Goal: Task Accomplishment & Management: Use online tool/utility

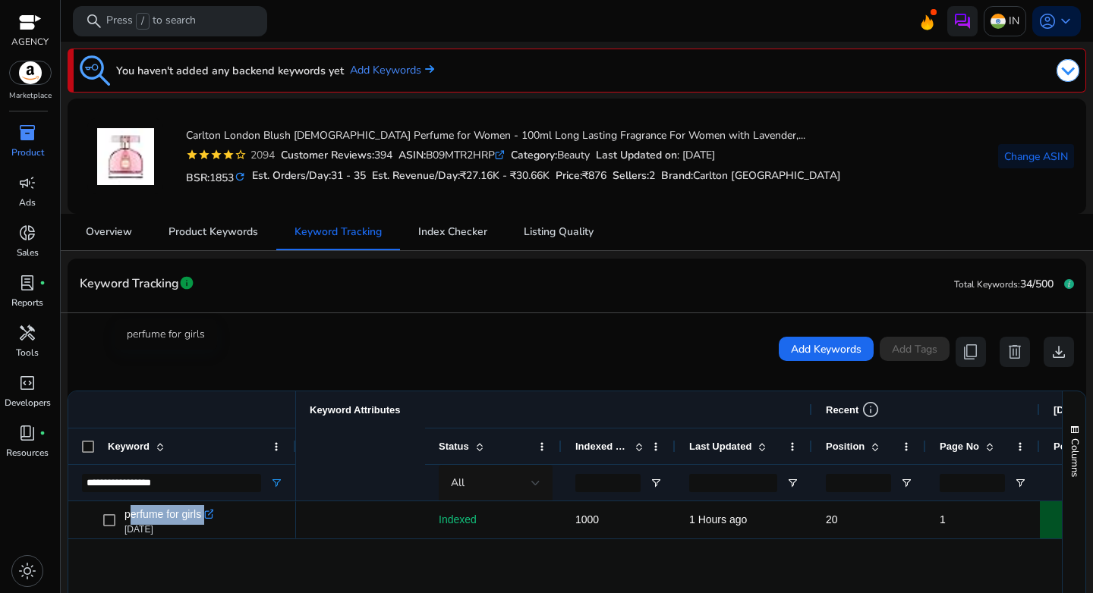
scroll to position [0, 341]
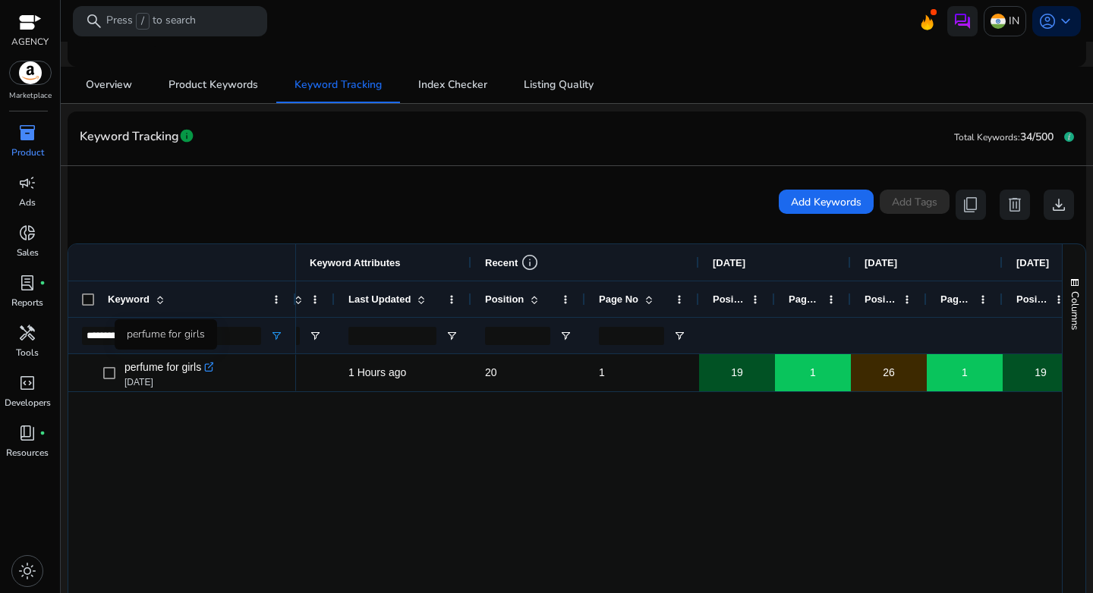
drag, startPoint x: 275, startPoint y: 489, endPoint x: 266, endPoint y: 481, distance: 11.3
click at [275, 489] on div "perfume for girls .st0{fill:#2c8af8} [DATE] Indexed 1000 1 Hours ago 20 1 19 1 …" at bounding box center [564, 513] width 993 height 318
click at [34, 140] on span "inventory_2" at bounding box center [27, 133] width 18 height 18
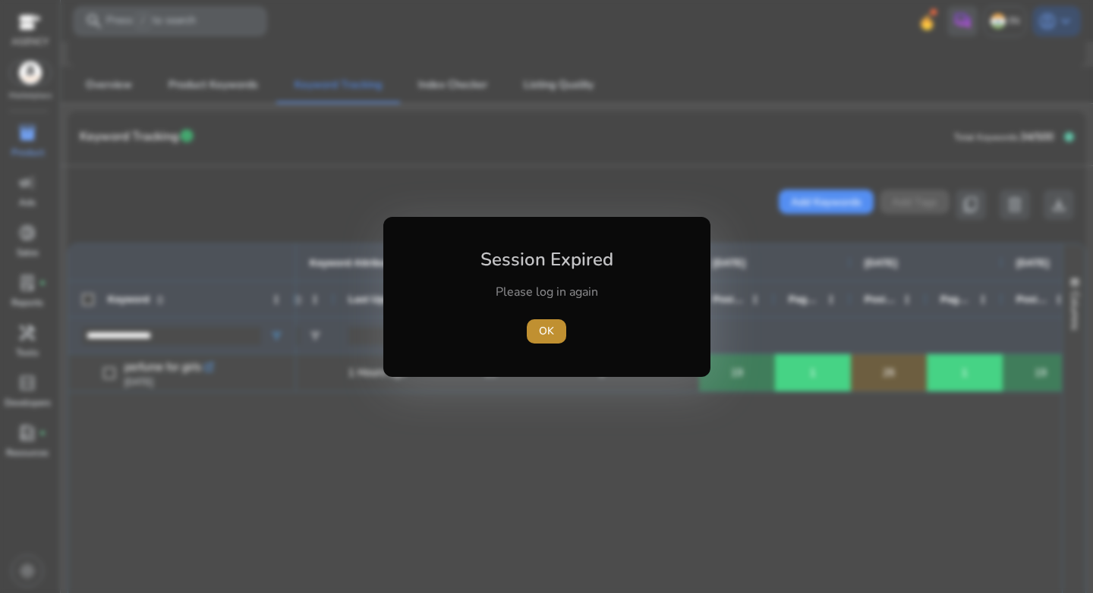
click at [549, 327] on span "OK" at bounding box center [546, 331] width 15 height 16
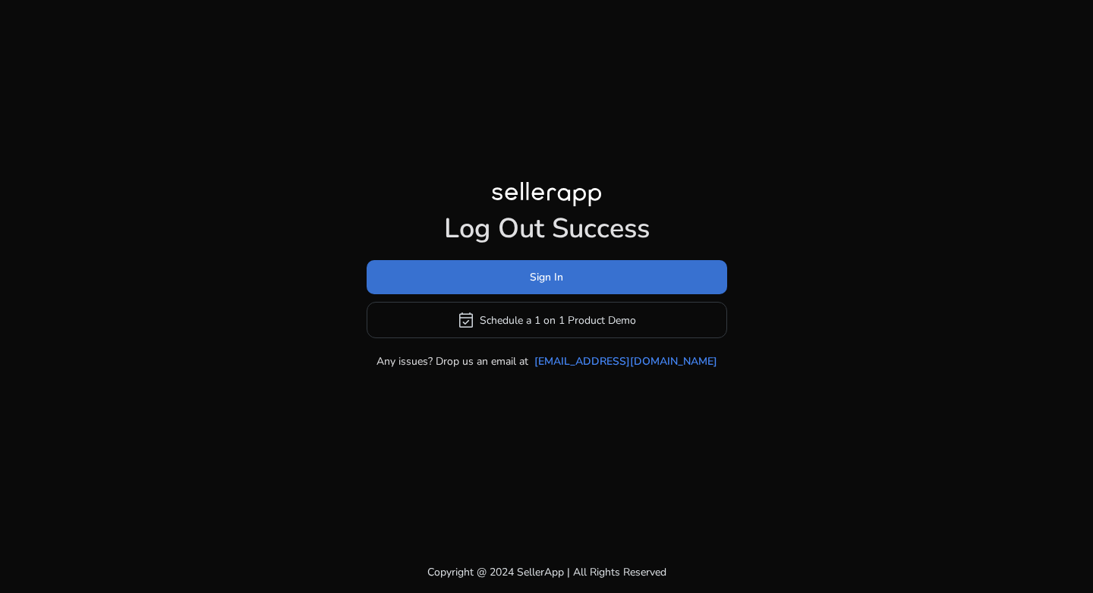
click at [563, 279] on span at bounding box center [547, 278] width 360 height 36
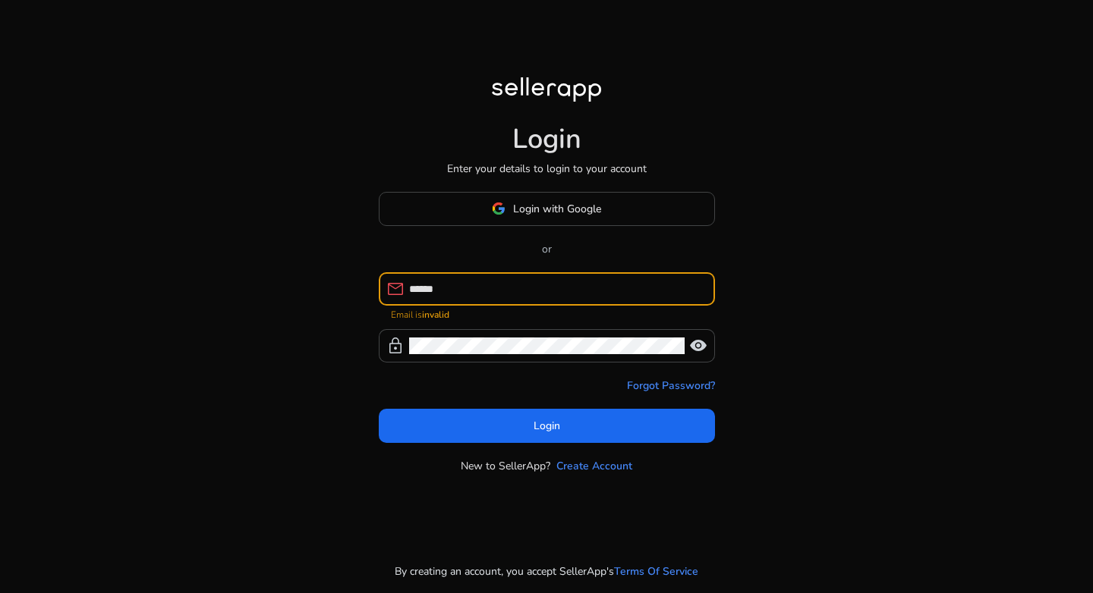
type input "**********"
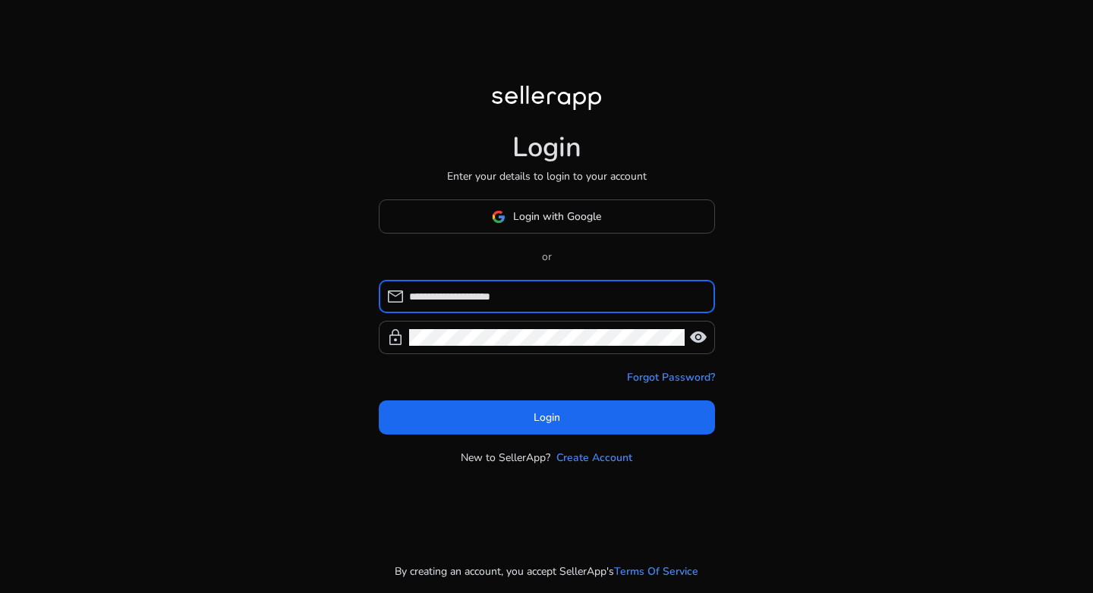
click at [506, 357] on form "**********" at bounding box center [547, 357] width 336 height 155
click at [502, 347] on div at bounding box center [546, 337] width 275 height 33
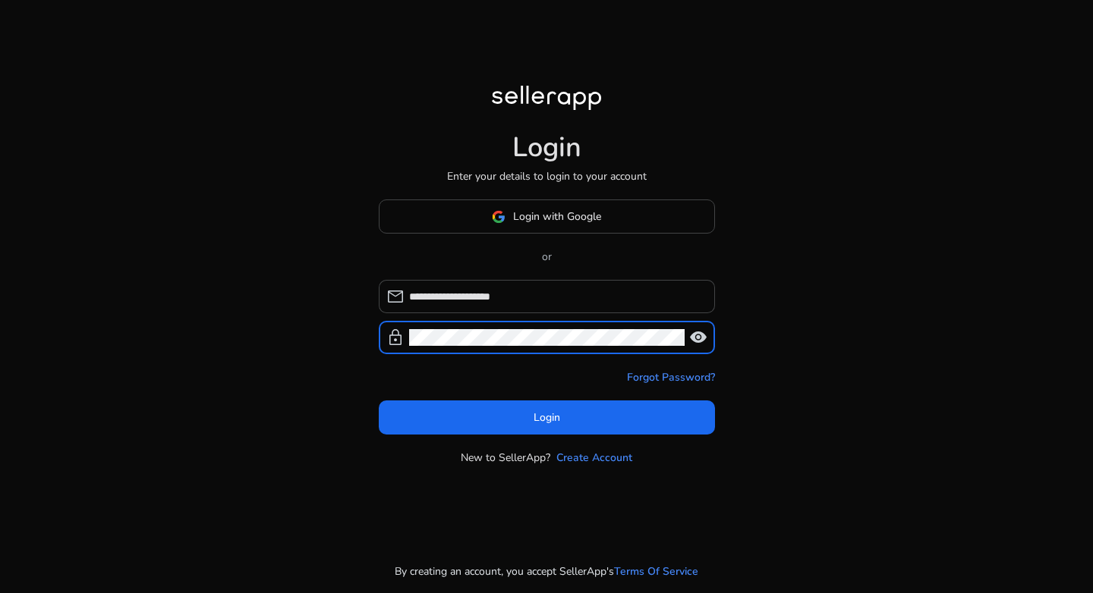
click button "Login" at bounding box center [547, 418] width 336 height 34
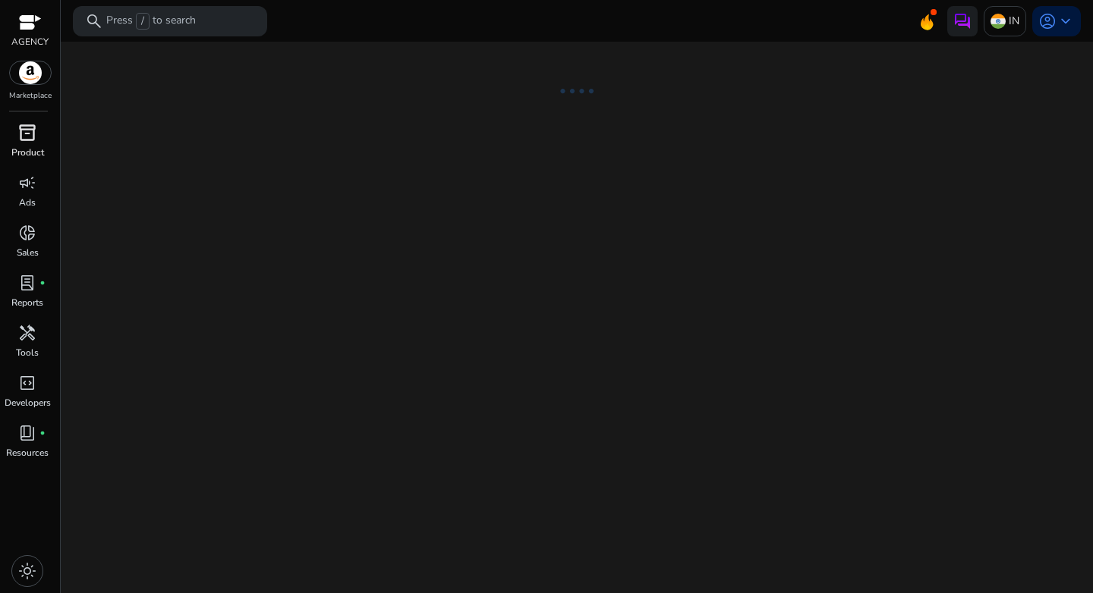
click at [32, 140] on span "inventory_2" at bounding box center [27, 133] width 18 height 18
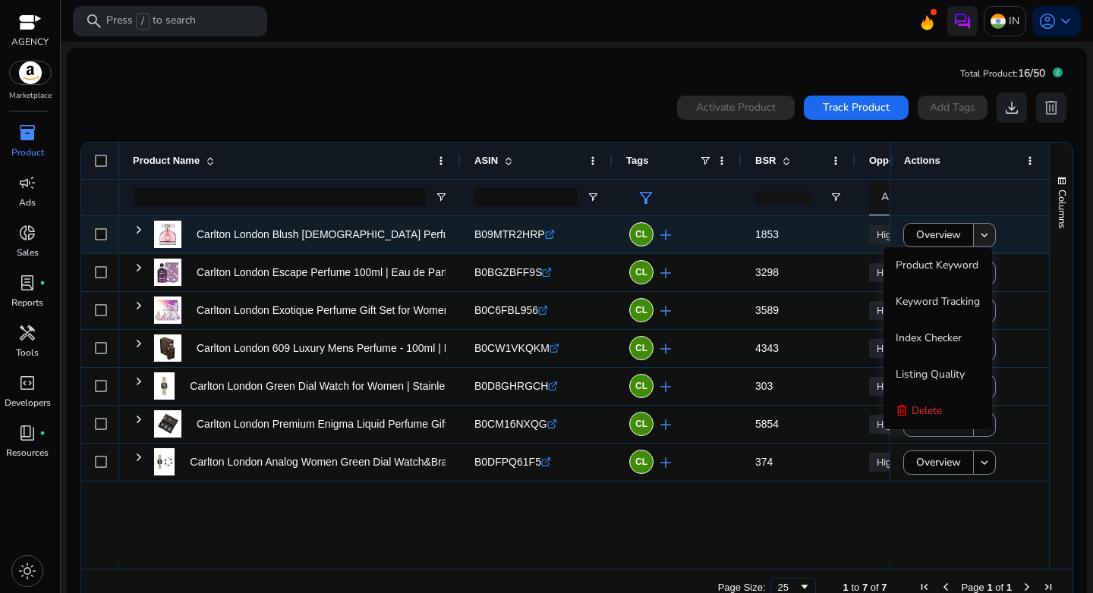
click at [983, 240] on mat-icon "keyboard_arrow_down" at bounding box center [984, 235] width 14 height 14
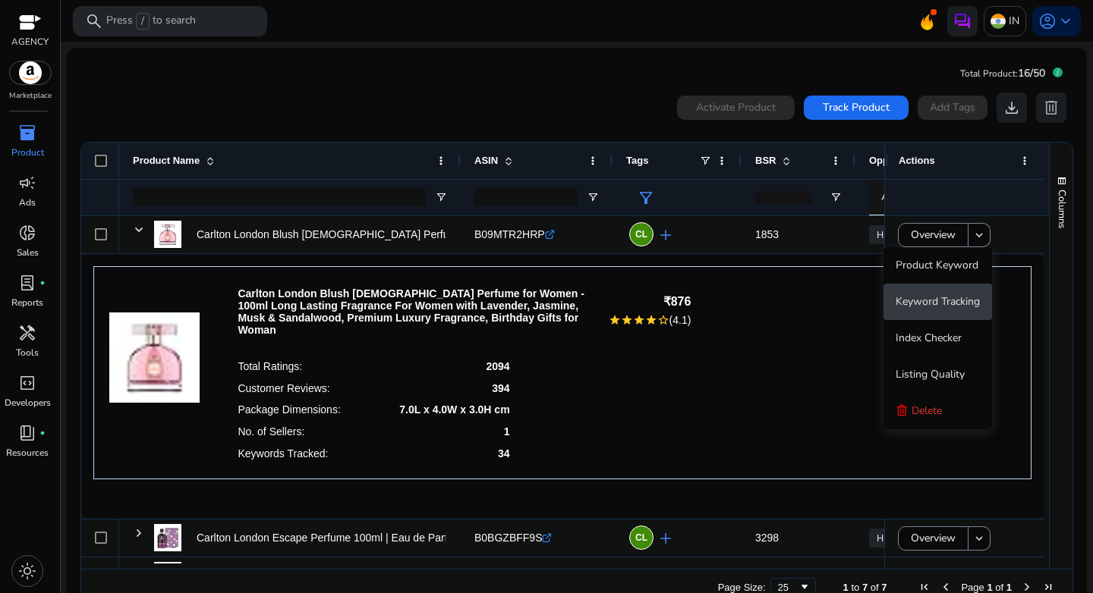
click at [933, 303] on span "Keyword Tracking" at bounding box center [937, 301] width 84 height 14
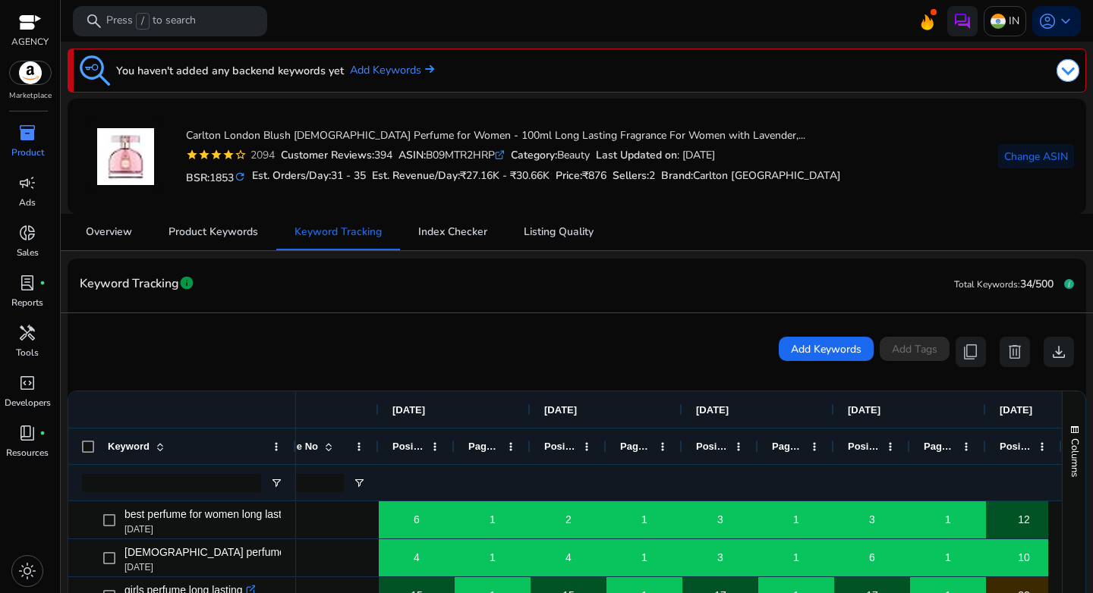
click at [505, 156] on icon ".st0{fill:#2c8af8}" at bounding box center [500, 155] width 10 height 10
click at [1019, 161] on span "Change ASIN" at bounding box center [1036, 157] width 64 height 16
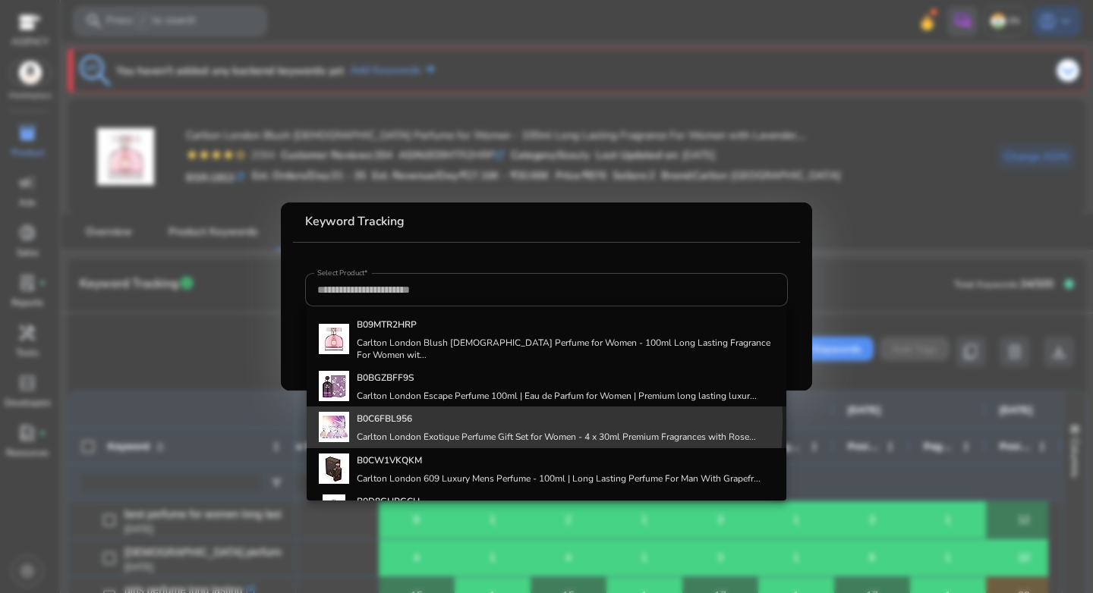
click at [404, 413] on b "B0C6FBL956" at bounding box center [384, 419] width 55 height 12
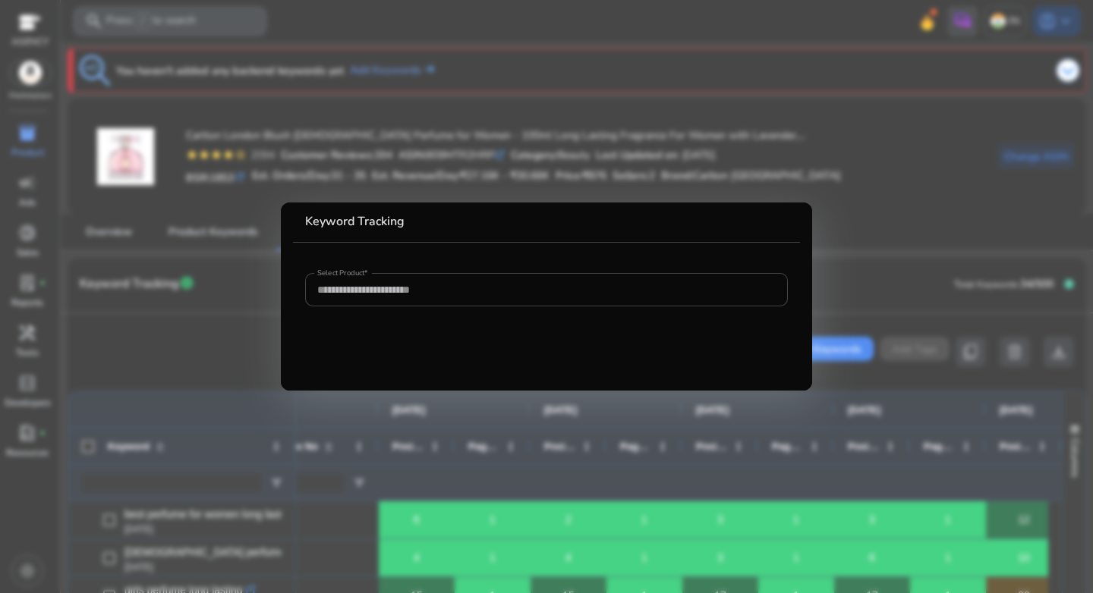
type input "**********"
